Goal: Task Accomplishment & Management: Use online tool/utility

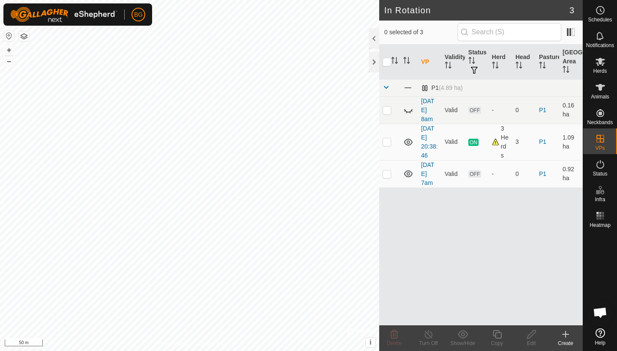
click at [566, 336] on icon at bounding box center [566, 335] width 0 height 6
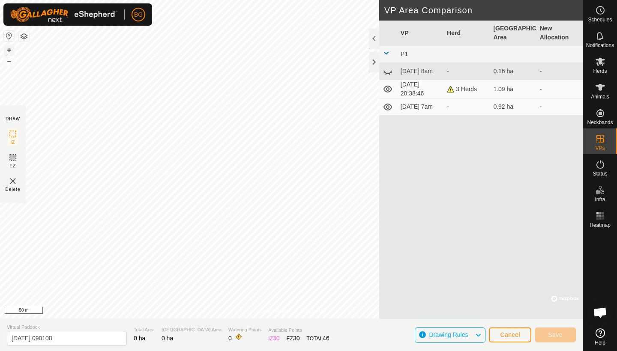
click at [10, 50] on button "+" at bounding box center [9, 50] width 10 height 10
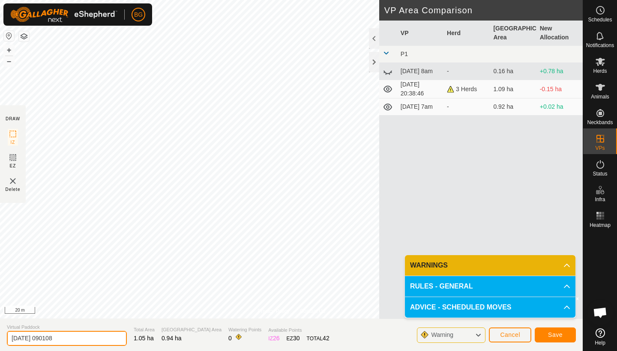
click at [79, 339] on input "[DATE] 090108" at bounding box center [67, 338] width 120 height 15
type input "[DATE] 9am"
click at [564, 336] on button "Save" at bounding box center [555, 335] width 41 height 15
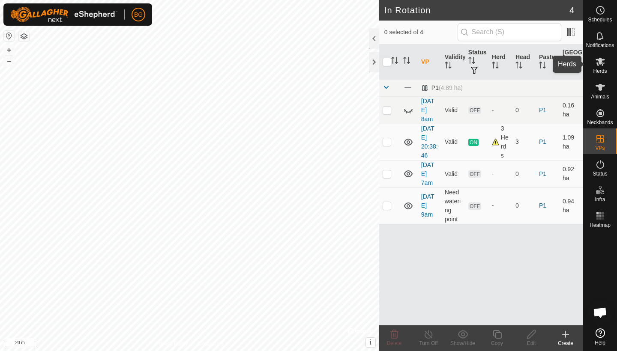
click at [602, 72] on span "Herds" at bounding box center [600, 71] width 14 height 5
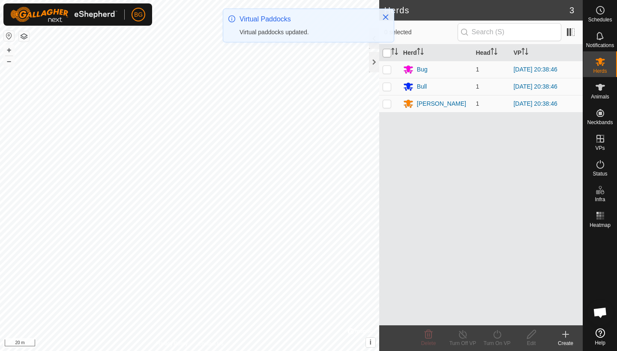
click at [387, 52] on input "checkbox" at bounding box center [387, 53] width 9 height 9
checkbox input "true"
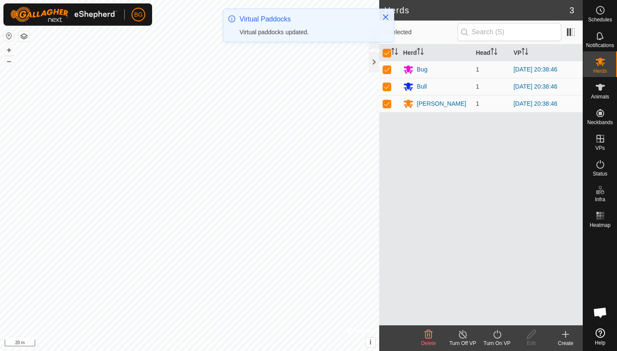
click at [501, 335] on icon at bounding box center [497, 334] width 8 height 9
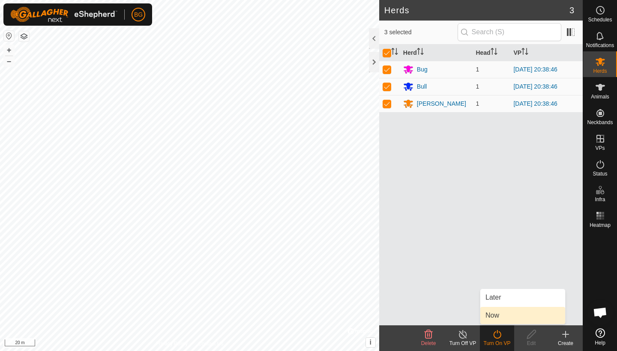
click at [497, 320] on link "Now" at bounding box center [522, 315] width 85 height 17
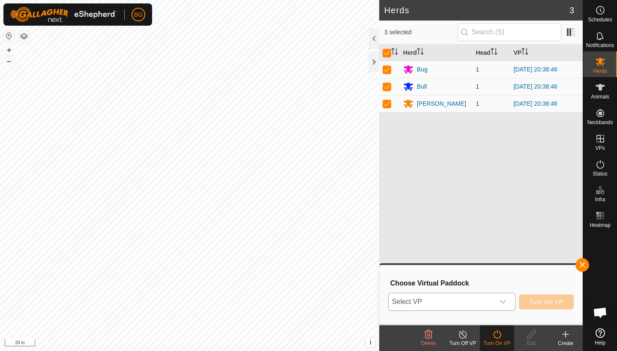
click at [501, 304] on icon "dropdown trigger" at bounding box center [503, 302] width 7 height 7
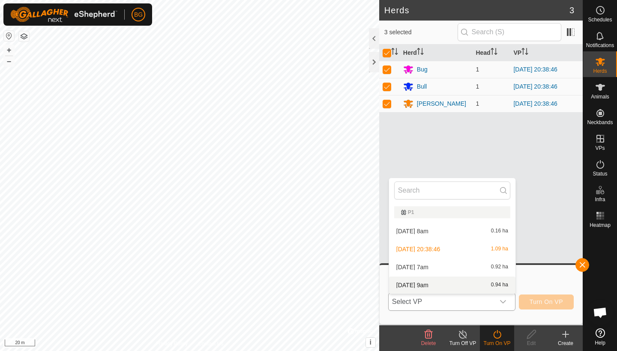
click at [442, 283] on li "[DATE] 9am 0.94 ha" at bounding box center [452, 285] width 126 height 17
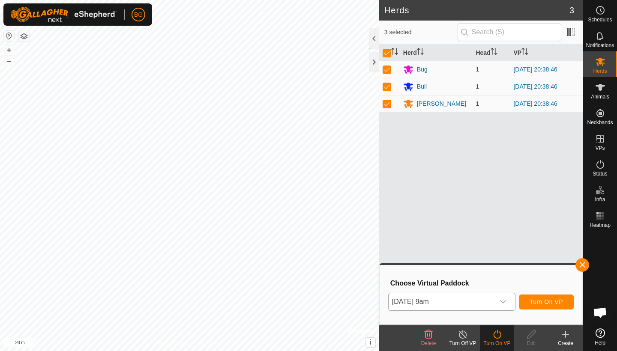
click at [552, 302] on span "Turn On VP" at bounding box center [546, 302] width 33 height 7
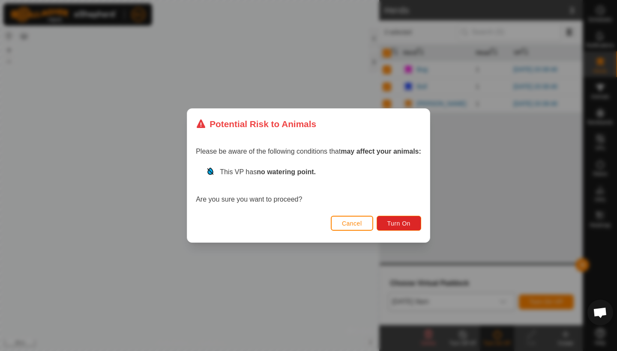
click at [404, 232] on div "Cancel Turn On" at bounding box center [308, 227] width 242 height 29
click at [405, 224] on span "Turn On" at bounding box center [398, 223] width 23 height 7
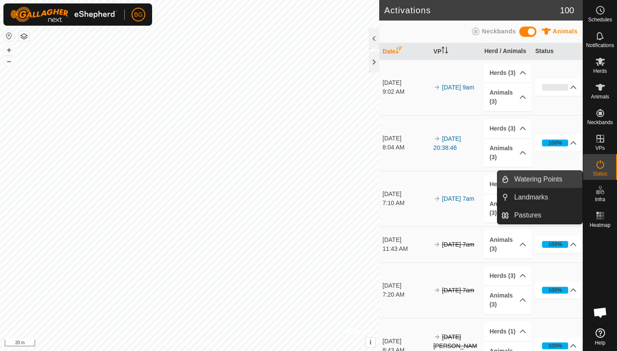
click at [527, 181] on link "Watering Points" at bounding box center [545, 179] width 73 height 17
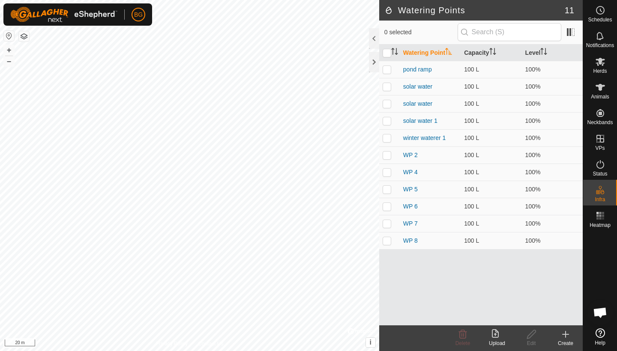
click at [572, 337] on create-svg-icon at bounding box center [565, 334] width 34 height 10
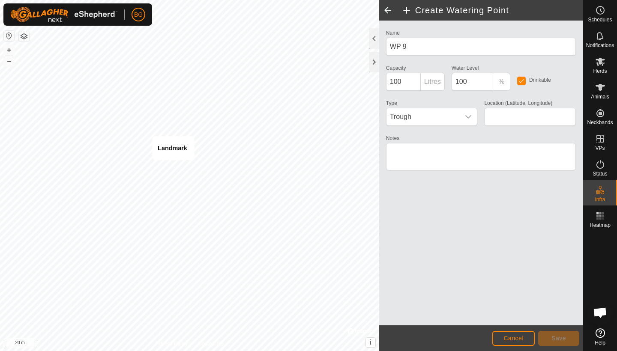
type input "58.863719, -122.752191"
click at [567, 338] on button "Save" at bounding box center [558, 338] width 41 height 15
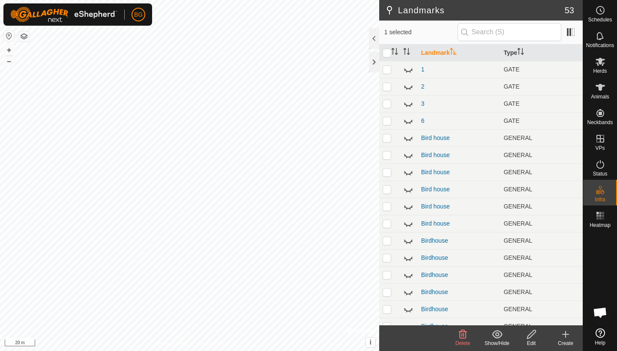
click at [462, 336] on icon at bounding box center [463, 334] width 8 height 9
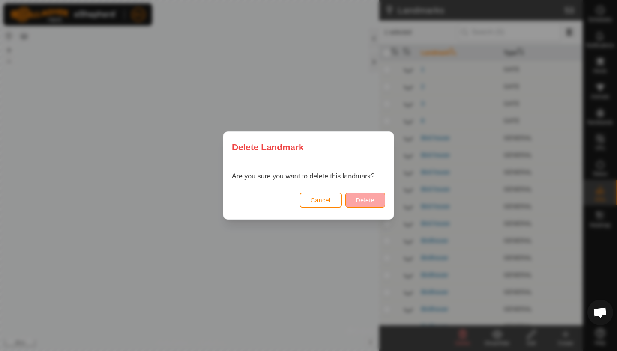
click at [371, 202] on span "Delete" at bounding box center [365, 200] width 18 height 7
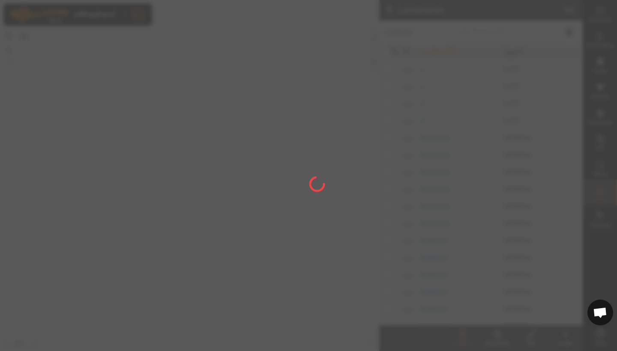
checkbox input "false"
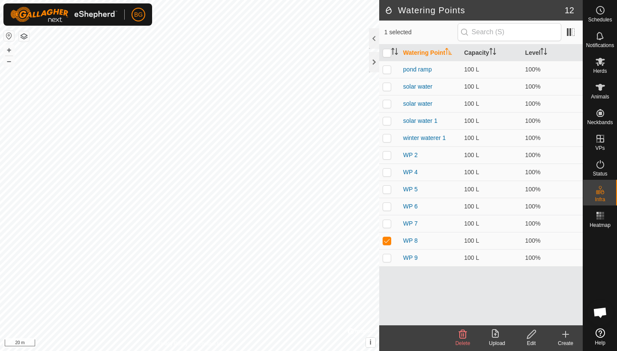
click at [464, 334] on icon at bounding box center [463, 334] width 10 height 10
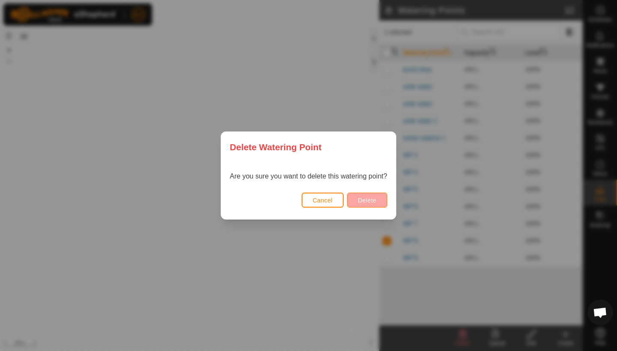
click at [373, 198] on span "Delete" at bounding box center [367, 200] width 18 height 7
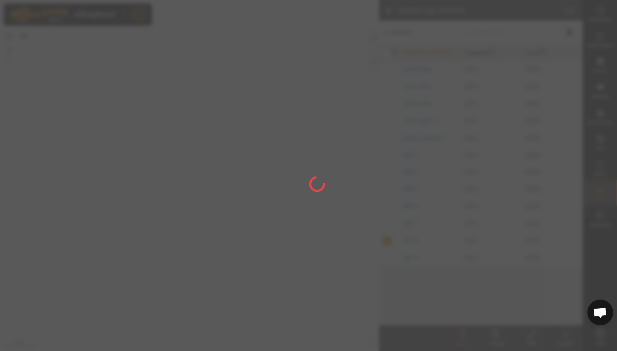
checkbox input "false"
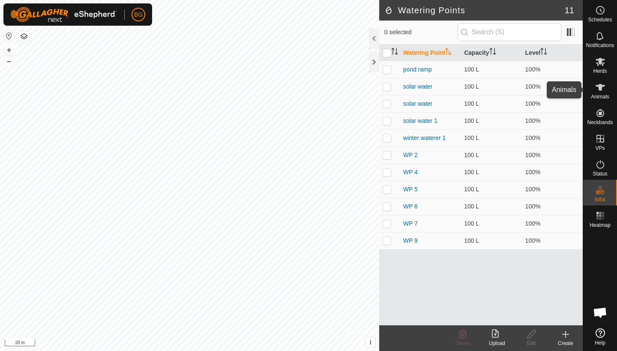
click at [601, 90] on icon at bounding box center [600, 87] width 9 height 7
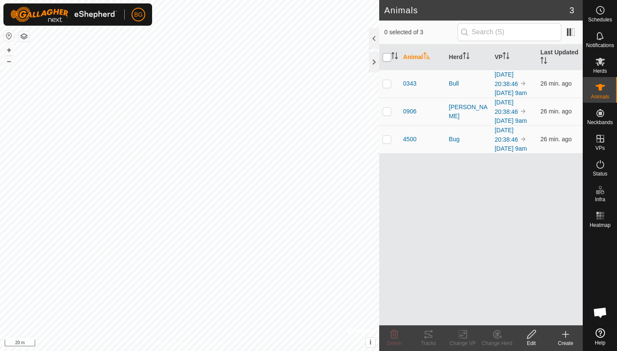
click at [390, 57] on input "checkbox" at bounding box center [387, 57] width 9 height 9
checkbox input "true"
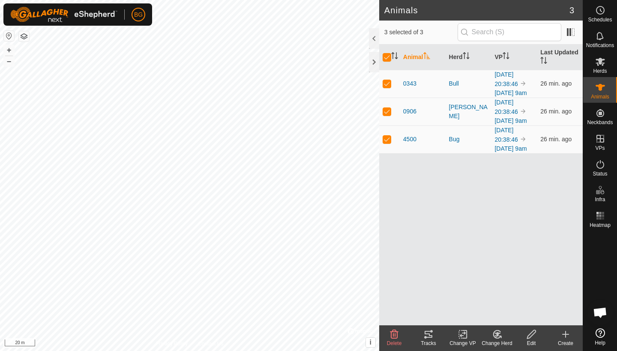
click at [427, 331] on icon at bounding box center [428, 334] width 10 height 10
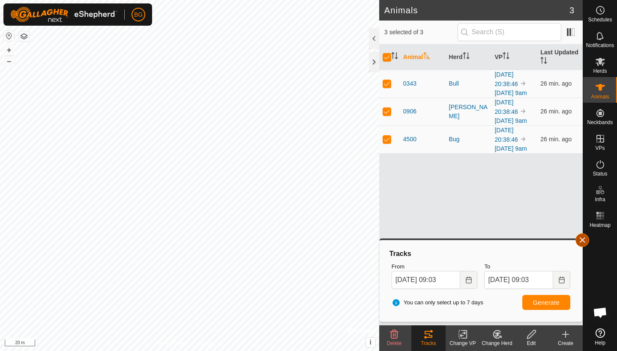
click at [581, 240] on button "button" at bounding box center [582, 240] width 14 height 14
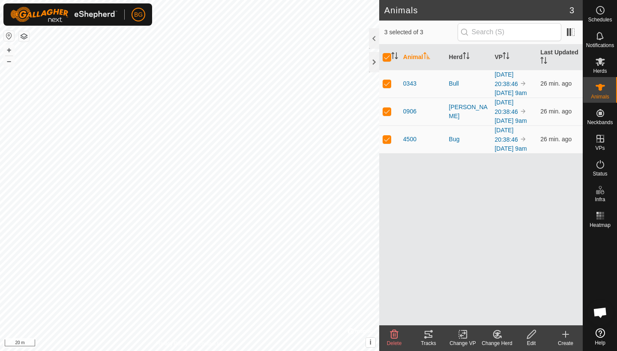
click at [425, 339] on icon at bounding box center [428, 334] width 10 height 10
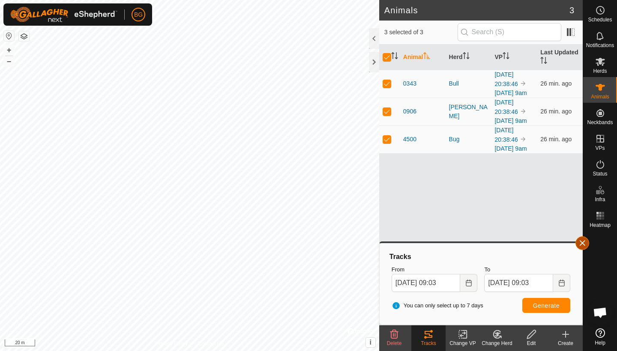
click at [584, 242] on button "button" at bounding box center [582, 243] width 14 height 14
